Goal: Check status: Check status

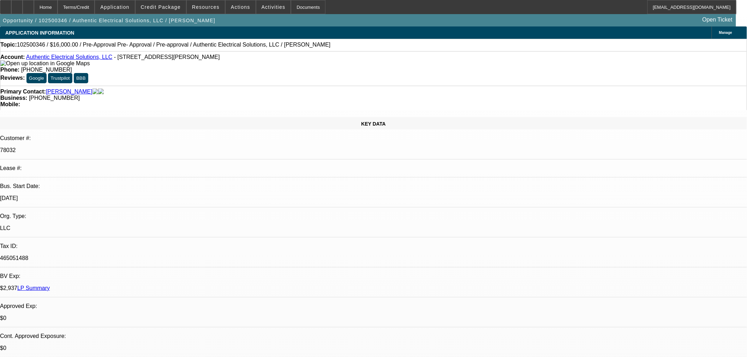
select select "0"
select select "3"
select select "0.1"
select select "4"
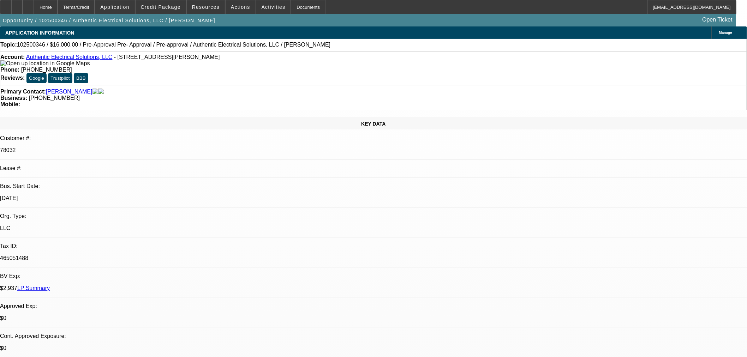
select select "0"
select select "3"
select select "0.1"
select select "4"
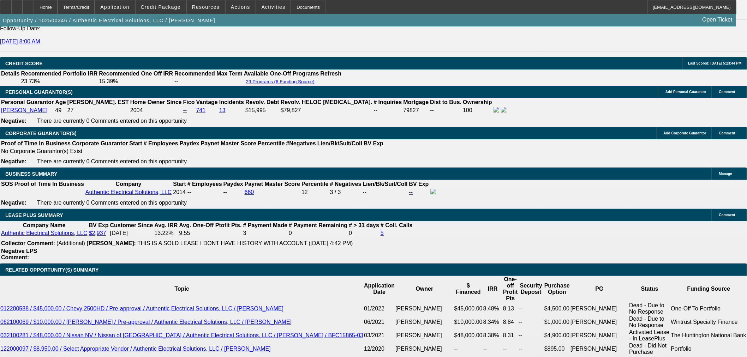
scroll to position [1058, 0]
